Goal: Information Seeking & Learning: Learn about a topic

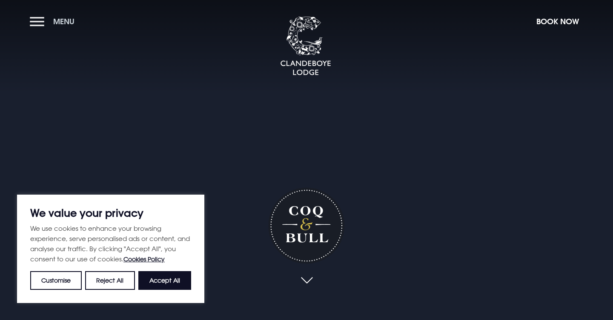
click at [40, 20] on button "Menu" at bounding box center [54, 21] width 49 height 18
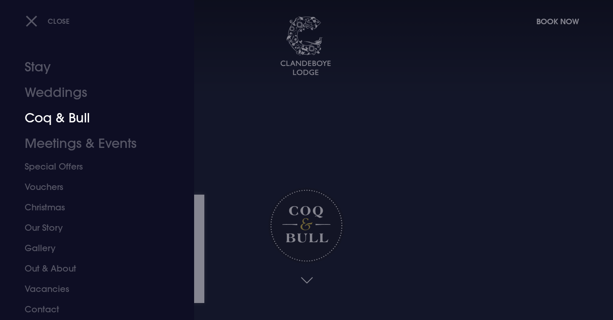
click at [50, 118] on link "Coq & Bull" at bounding box center [92, 119] width 134 height 26
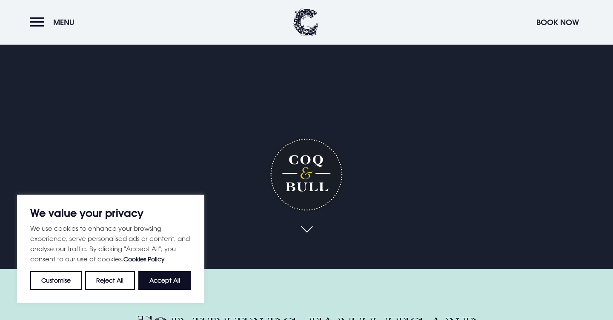
scroll to position [164, 0]
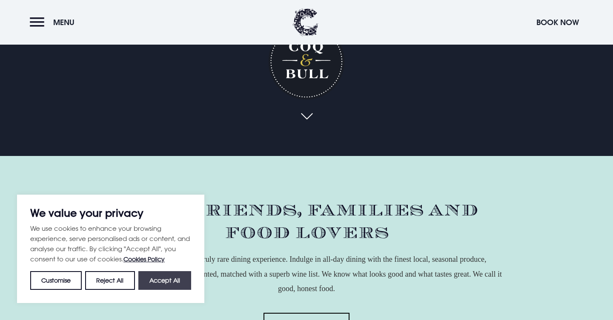
click at [180, 280] on button "Accept All" at bounding box center [164, 281] width 53 height 19
checkbox input "true"
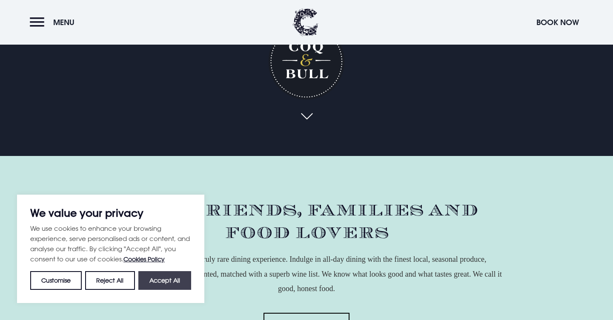
checkbox input "true"
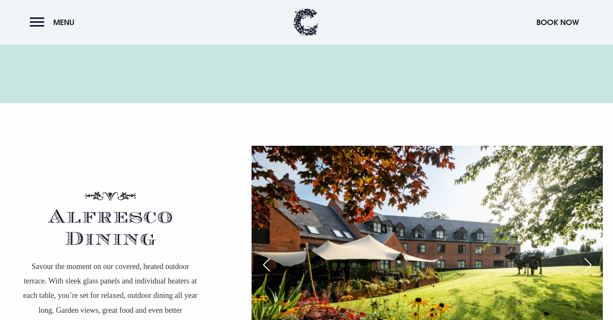
scroll to position [1397, 0]
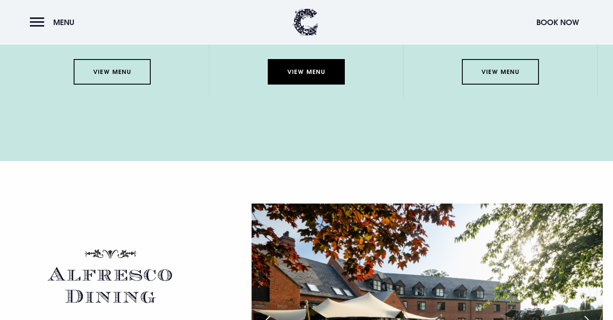
click at [325, 71] on link "View Menu" at bounding box center [306, 72] width 77 height 26
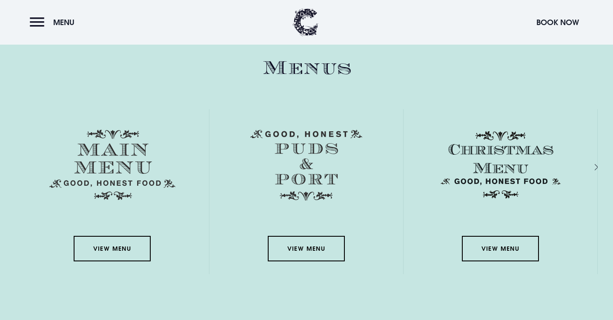
scroll to position [1225, 0]
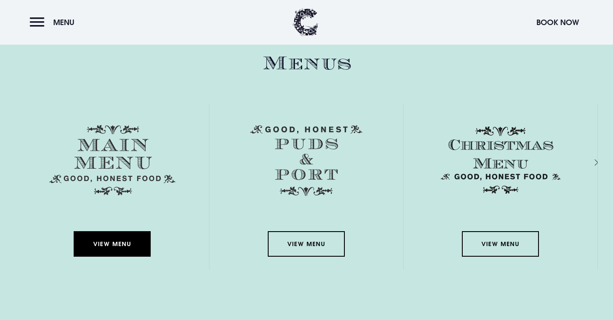
click at [121, 242] on link "View Menu" at bounding box center [112, 245] width 77 height 26
click at [118, 246] on link "View Menu" at bounding box center [112, 245] width 77 height 26
